Goal: Information Seeking & Learning: Learn about a topic

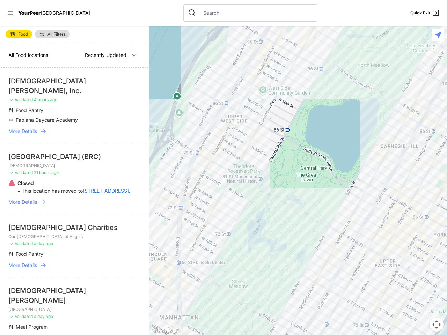
click at [10, 13] on icon at bounding box center [11, 13] width 6 height 4
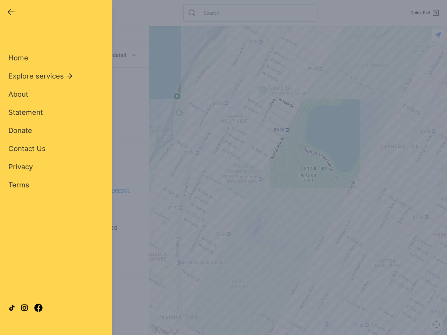
click at [298, 180] on div "Close panel YourPeer [GEOGRAPHIC_DATA] Quick Exit Single Adult Families Soup Ki…" at bounding box center [223, 167] width 447 height 335
click at [436, 324] on div "Close panel YourPeer [GEOGRAPHIC_DATA] Quick Exit Single Adult Families Soup Ki…" at bounding box center [223, 167] width 447 height 335
click at [437, 35] on div "Close panel YourPeer [GEOGRAPHIC_DATA] Quick Exit Single Adult Families Soup Ki…" at bounding box center [223, 167] width 447 height 335
